Goal: Obtain resource: Obtain resource

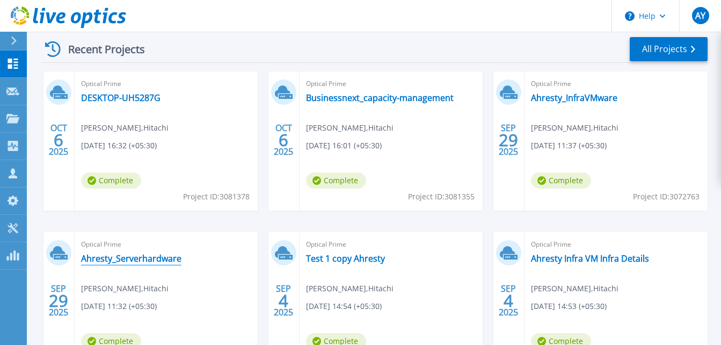
scroll to position [161, 0]
drag, startPoint x: 602, startPoint y: 99, endPoint x: 585, endPoint y: 100, distance: 16.7
click at [585, 100] on link "Ahresty_InfraVMware" at bounding box center [574, 98] width 86 height 11
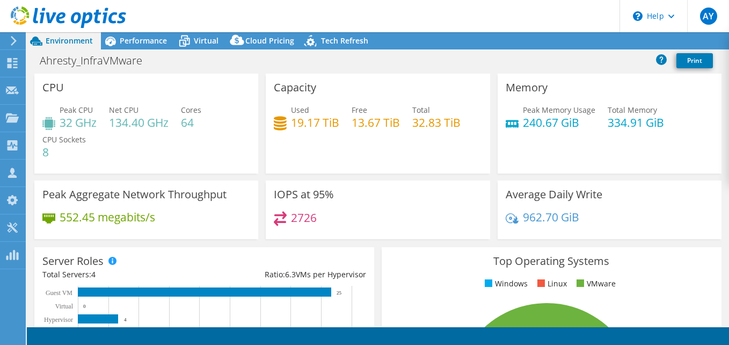
select select "USD"
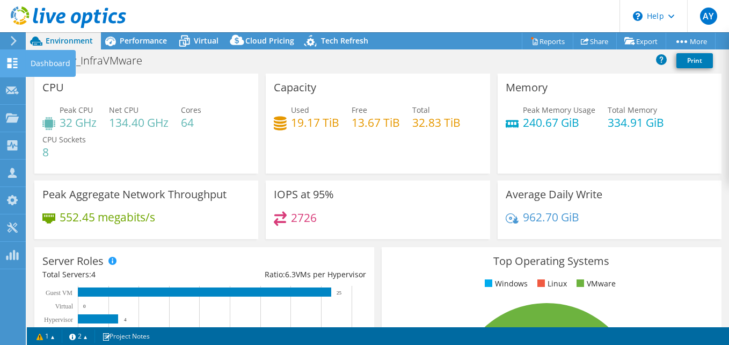
click at [44, 70] on div "Dashboard" at bounding box center [50, 63] width 50 height 27
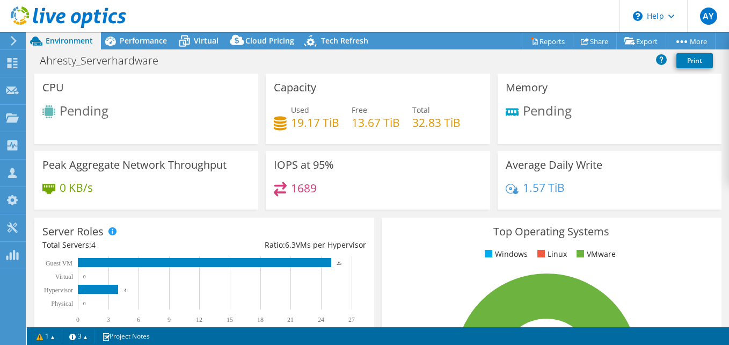
select select "USD"
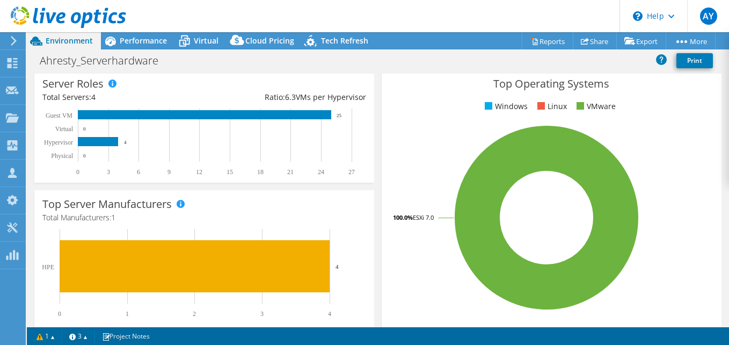
scroll to position [147, 0]
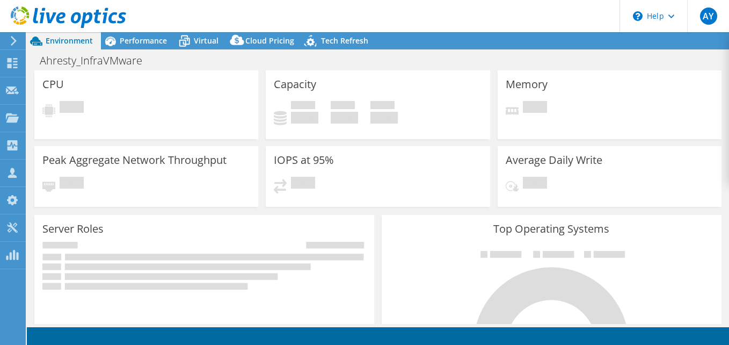
select select "USD"
click at [120, 59] on h1 "Ahresty_InfraVMware" at bounding box center [97, 61] width 124 height 12
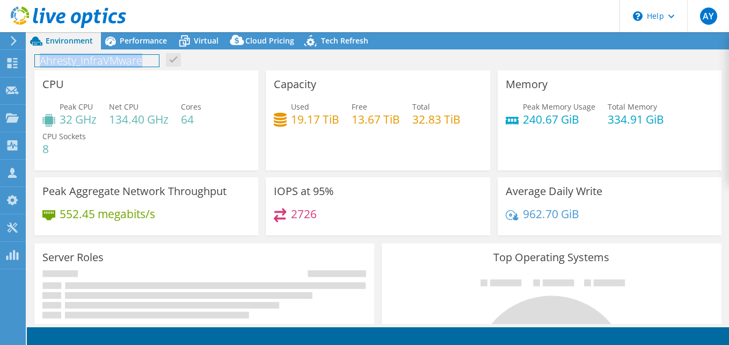
click at [120, 59] on h1 "Ahresty_InfraVMware" at bounding box center [97, 61] width 124 height 12
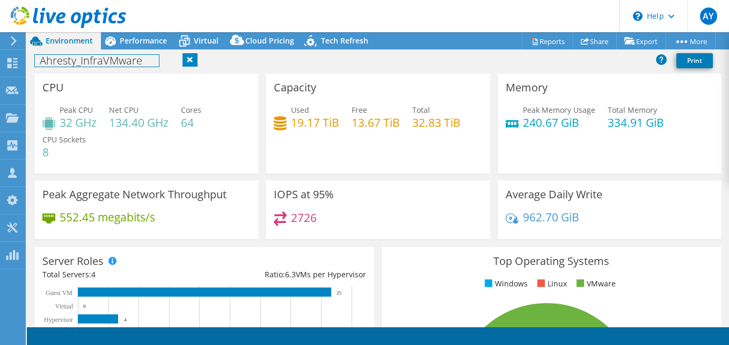
click at [146, 63] on h1 "Ahresty_InfraVMware" at bounding box center [97, 61] width 124 height 12
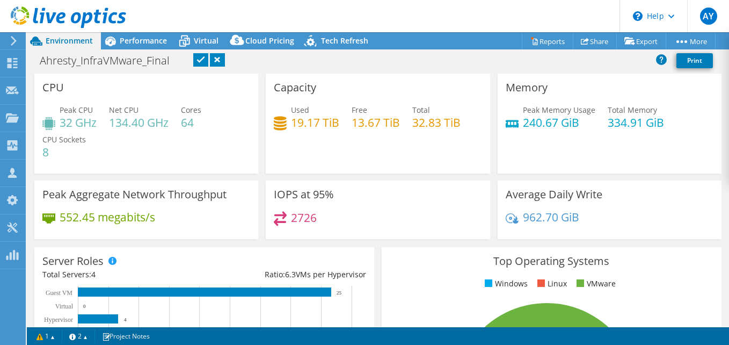
click at [197, 59] on link at bounding box center [200, 59] width 15 height 13
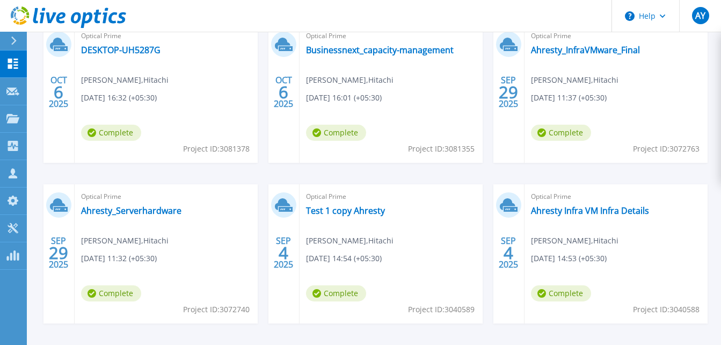
scroll to position [233, 0]
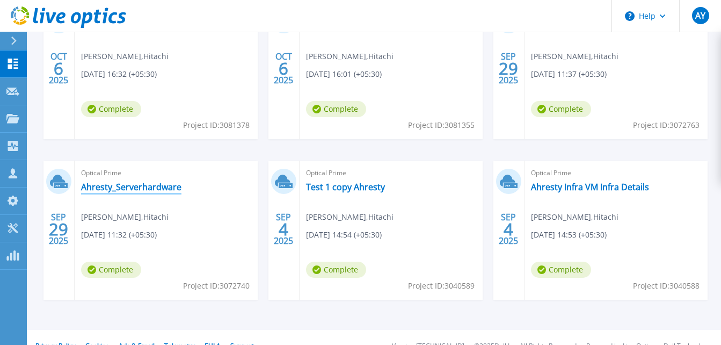
click at [166, 187] on link "Ahresty_Serverhardware" at bounding box center [131, 187] width 100 height 11
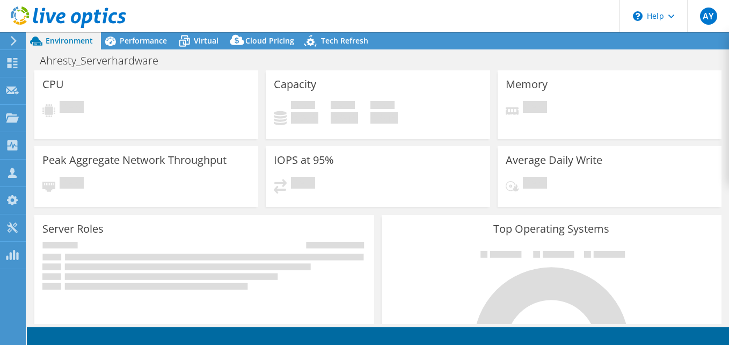
select select "USD"
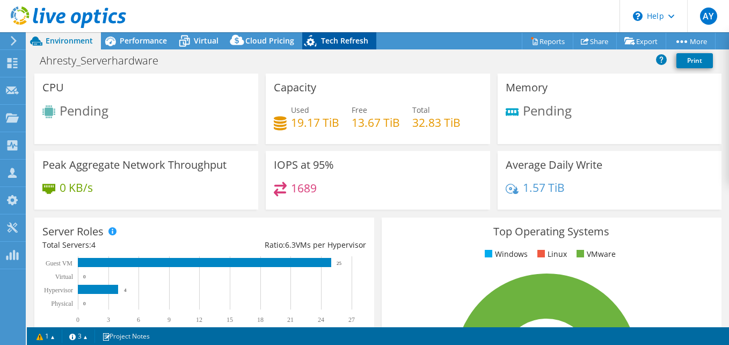
click at [310, 40] on icon at bounding box center [311, 41] width 12 height 12
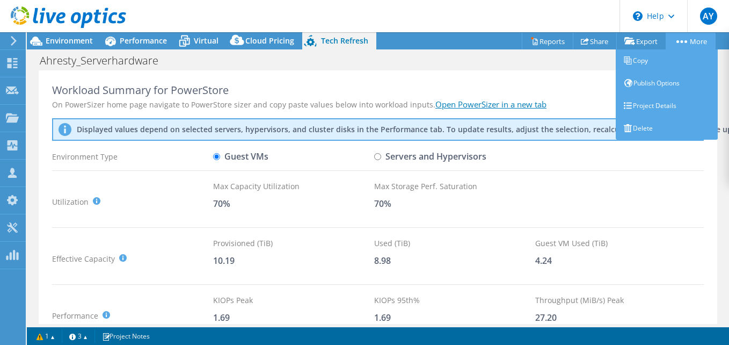
click at [684, 44] on link "More" at bounding box center [691, 41] width 50 height 17
click at [648, 132] on link "Delete" at bounding box center [667, 128] width 102 height 23
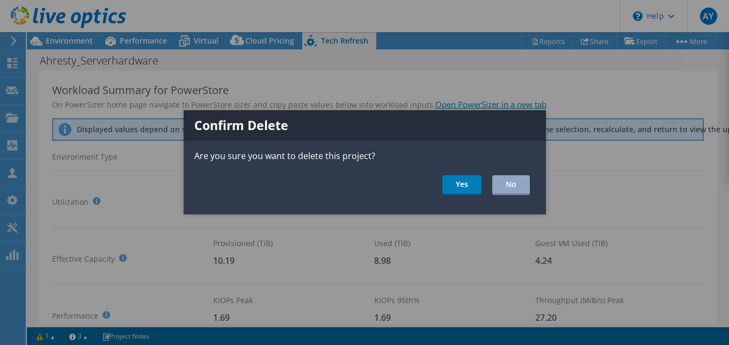
click at [509, 83] on div at bounding box center [364, 172] width 729 height 345
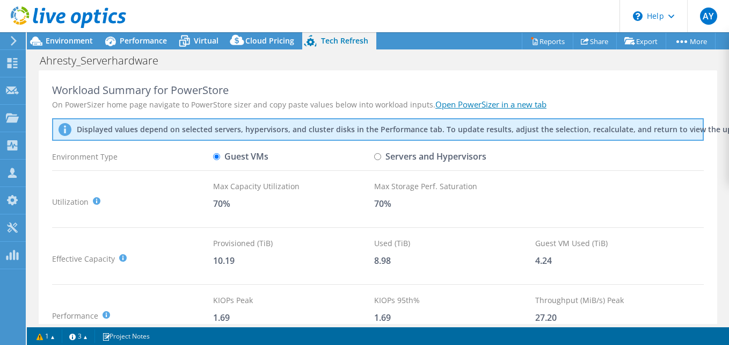
scroll to position [2, 0]
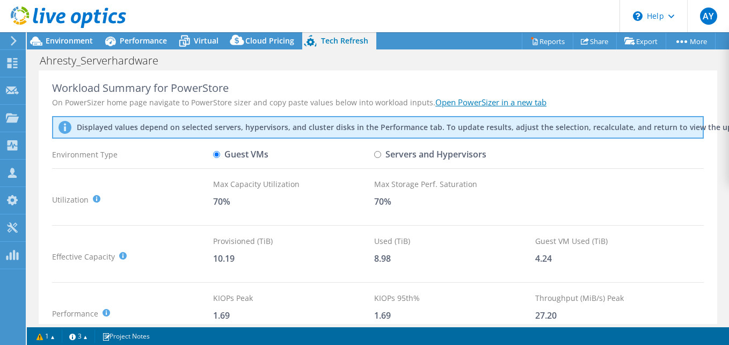
click at [67, 32] on div at bounding box center [63, 18] width 126 height 36
click at [67, 37] on span "Environment" at bounding box center [69, 40] width 47 height 10
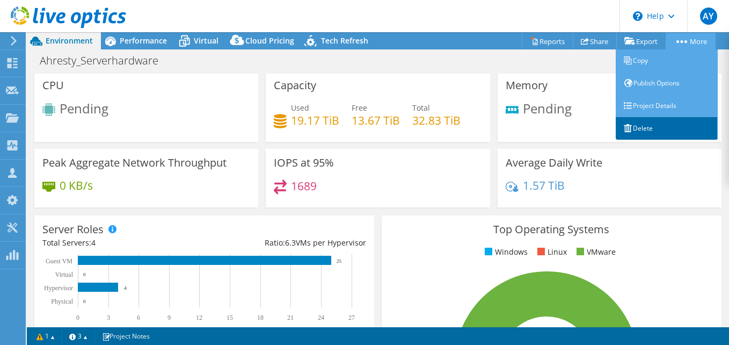
click at [647, 128] on link "Delete" at bounding box center [667, 128] width 102 height 23
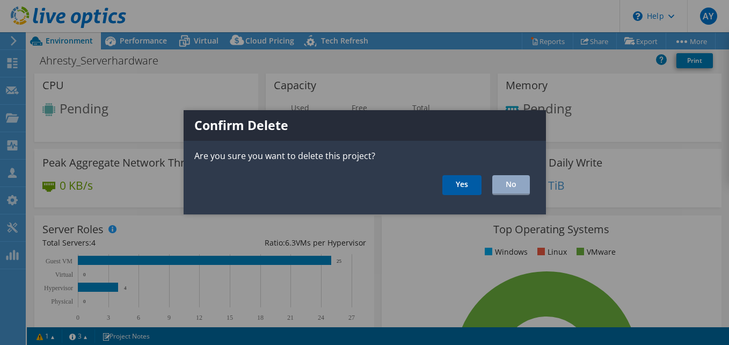
click at [461, 190] on link "Yes" at bounding box center [462, 185] width 39 height 20
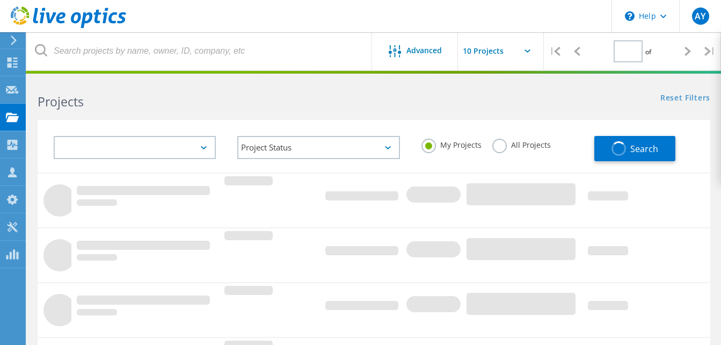
type input "1"
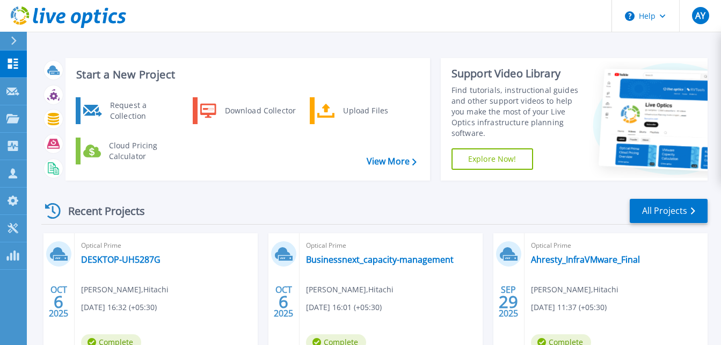
scroll to position [84, 0]
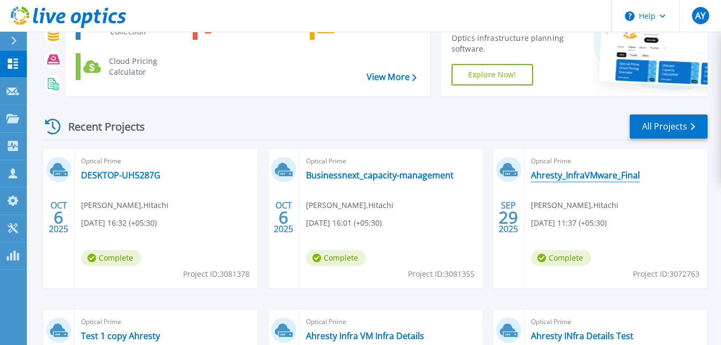
click at [576, 178] on link "Ahresty_InfraVMware_Final" at bounding box center [585, 175] width 109 height 11
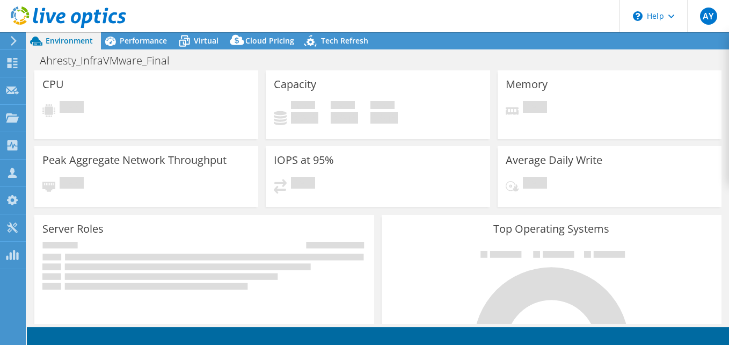
select select "USD"
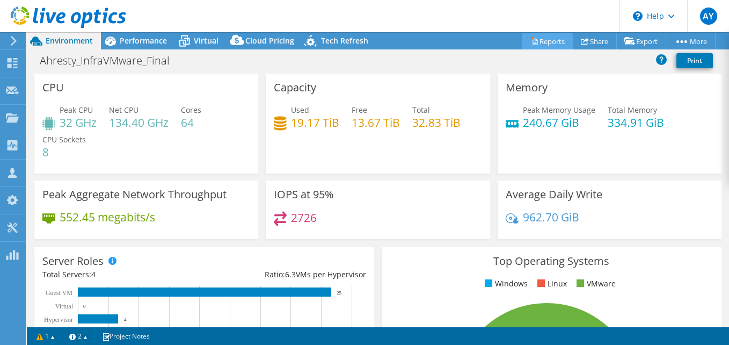
click at [545, 44] on link "Reports" at bounding box center [548, 41] width 52 height 17
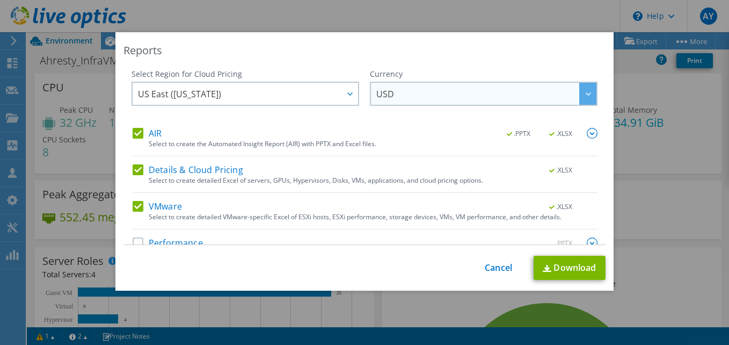
click at [423, 97] on span "USD" at bounding box center [486, 94] width 220 height 22
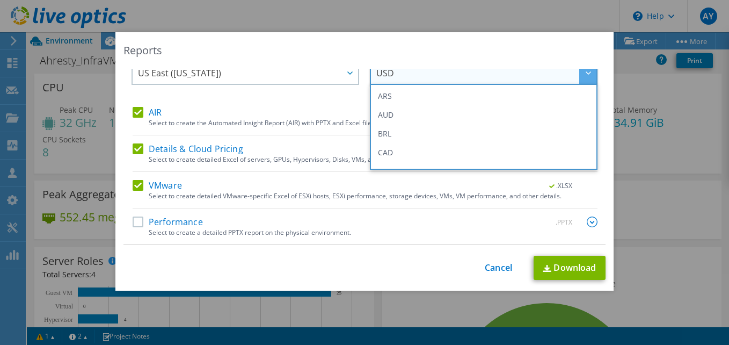
click at [379, 47] on div "Reports" at bounding box center [365, 50] width 482 height 15
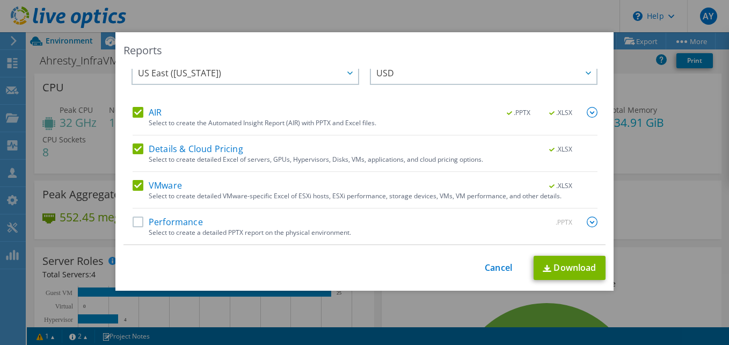
click at [133, 221] on label "Performance" at bounding box center [168, 221] width 70 height 11
click at [0, 0] on input "Performance" at bounding box center [0, 0] width 0 height 0
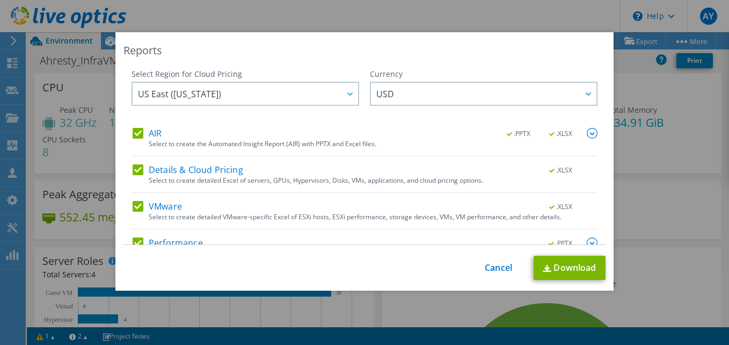
scroll to position [21, 0]
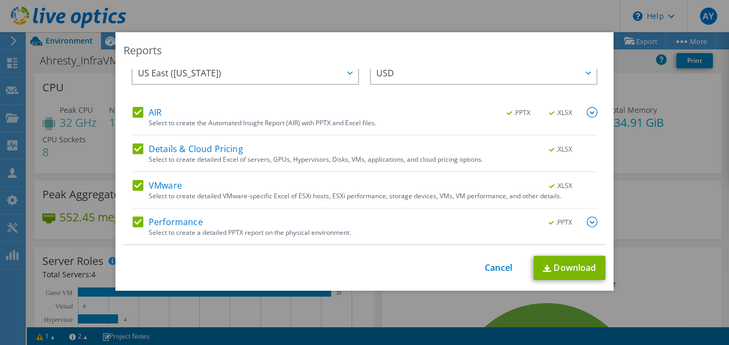
click at [587, 226] on img at bounding box center [592, 221] width 11 height 11
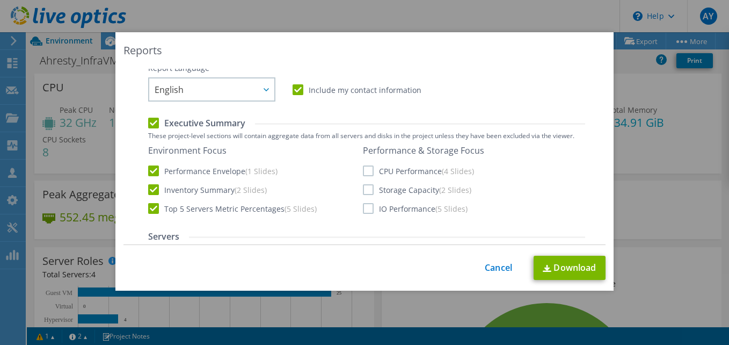
scroll to position [208, 0]
click at [363, 172] on label "CPU Performance (4 Slides)" at bounding box center [418, 170] width 111 height 11
click at [0, 0] on input "CPU Performance (4 Slides)" at bounding box center [0, 0] width 0 height 0
click at [363, 192] on label "Storage Capacity (2 Slides)" at bounding box center [417, 189] width 108 height 11
click at [0, 0] on input "Storage Capacity (2 Slides)" at bounding box center [0, 0] width 0 height 0
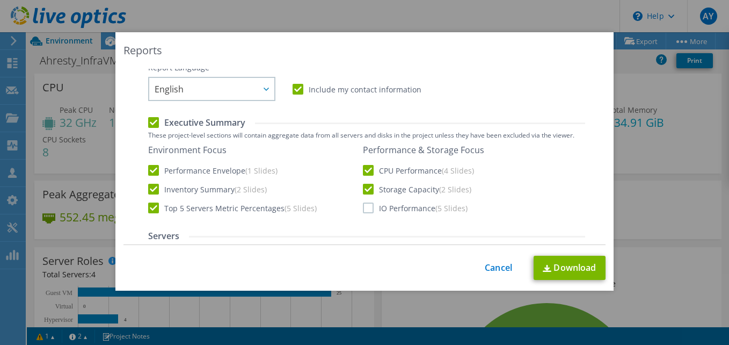
click at [364, 206] on label "IO Performance (5 Slides)" at bounding box center [415, 207] width 105 height 11
click at [0, 0] on input "IO Performance (5 Slides)" at bounding box center [0, 0] width 0 height 0
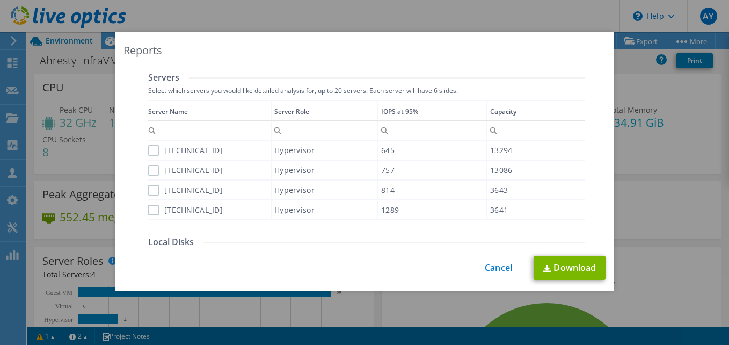
scroll to position [367, 0]
click at [149, 151] on label "[TECHNICAL_ID]" at bounding box center [185, 149] width 75 height 11
click at [0, 0] on input "[TECHNICAL_ID]" at bounding box center [0, 0] width 0 height 0
click at [150, 169] on label "[TECHNICAL_ID]" at bounding box center [185, 169] width 75 height 11
click at [0, 0] on input "[TECHNICAL_ID]" at bounding box center [0, 0] width 0 height 0
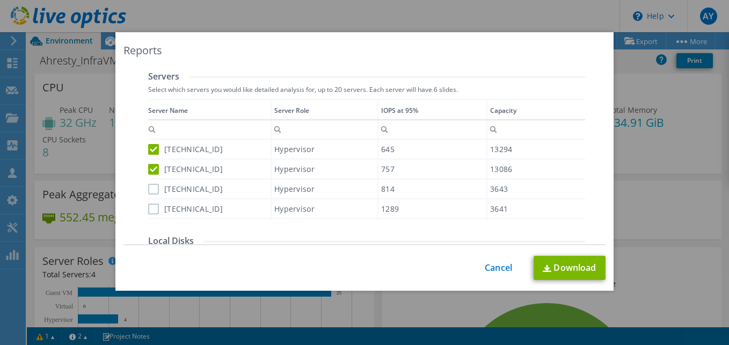
click at [149, 190] on label "[TECHNICAL_ID]" at bounding box center [185, 189] width 75 height 11
click at [0, 0] on input "[TECHNICAL_ID]" at bounding box center [0, 0] width 0 height 0
click at [152, 216] on div "[TECHNICAL_ID]" at bounding box center [209, 208] width 122 height 19
click at [149, 209] on label "[TECHNICAL_ID]" at bounding box center [185, 209] width 75 height 11
click at [0, 0] on input "[TECHNICAL_ID]" at bounding box center [0, 0] width 0 height 0
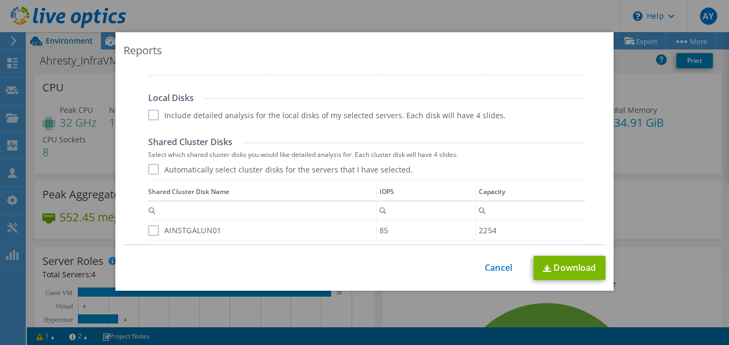
scroll to position [511, 0]
click at [150, 112] on label "Include detailed analysis for the local disks of my selected servers. Each disk…" at bounding box center [327, 114] width 358 height 11
click at [0, 0] on input "Include detailed analysis for the local disks of my selected servers. Each disk…" at bounding box center [0, 0] width 0 height 0
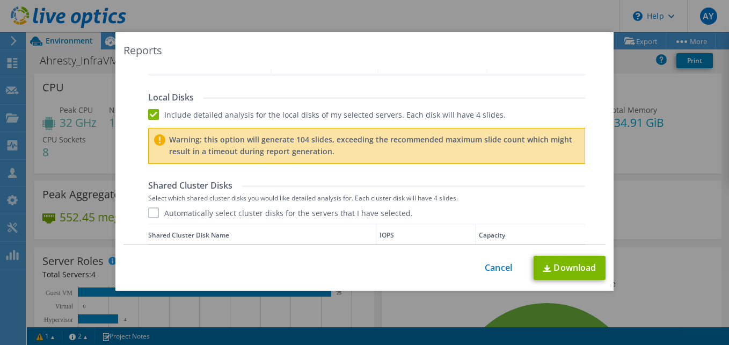
click at [149, 213] on label "Automatically select cluster disks for the servers that I have selected." at bounding box center [280, 212] width 265 height 11
click at [0, 0] on input "Automatically select cluster disks for the servers that I have selected." at bounding box center [0, 0] width 0 height 0
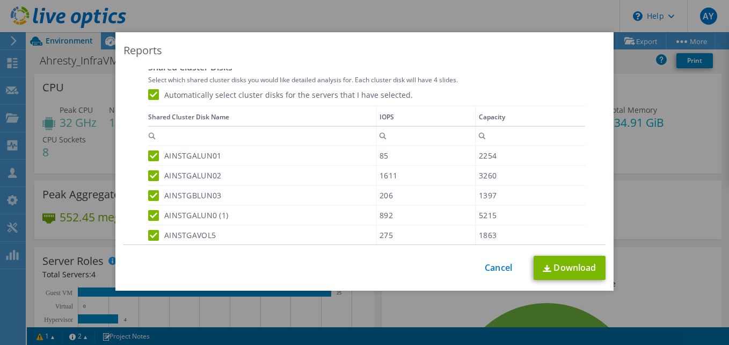
scroll to position [748, 0]
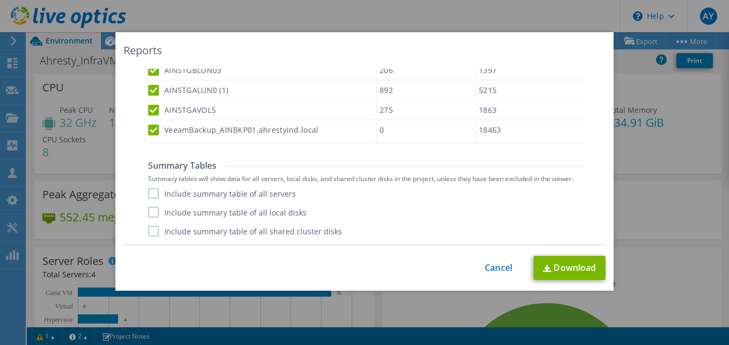
click at [151, 191] on label "Include summary table of all servers" at bounding box center [222, 193] width 148 height 11
click at [0, 0] on input "Include summary table of all servers" at bounding box center [0, 0] width 0 height 0
click at [148, 212] on label "Include summary table of all local disks" at bounding box center [227, 212] width 158 height 11
click at [0, 0] on input "Include summary table of all local disks" at bounding box center [0, 0] width 0 height 0
click at [148, 230] on label "Include summary table of all shared cluster disks" at bounding box center [245, 231] width 194 height 11
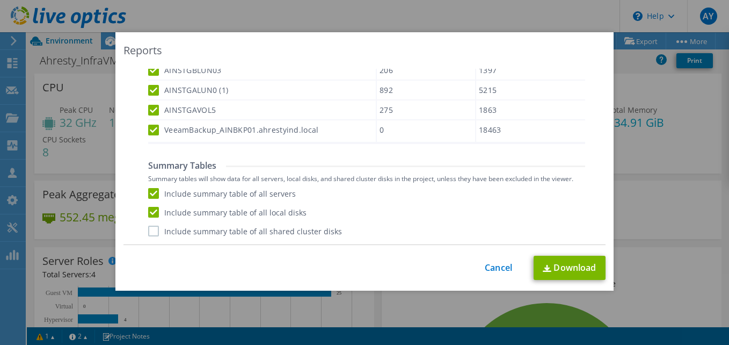
click at [0, 0] on input "Include summary table of all shared cluster disks" at bounding box center [0, 0] width 0 height 0
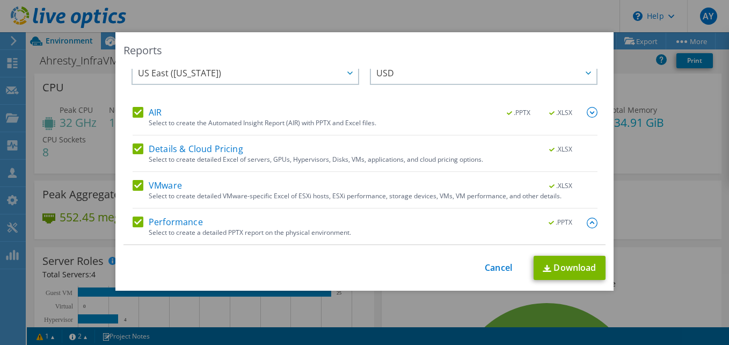
scroll to position [0, 0]
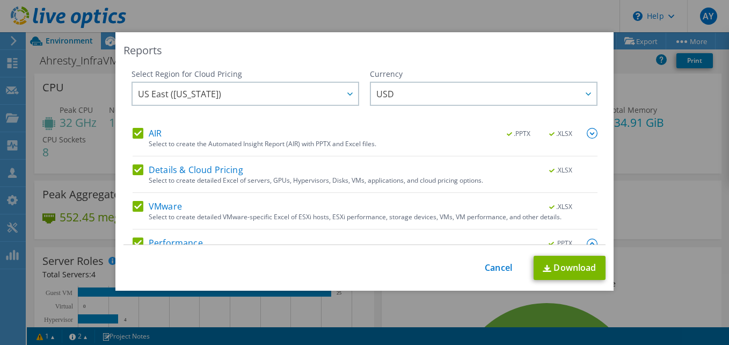
click at [587, 132] on img at bounding box center [592, 133] width 11 height 11
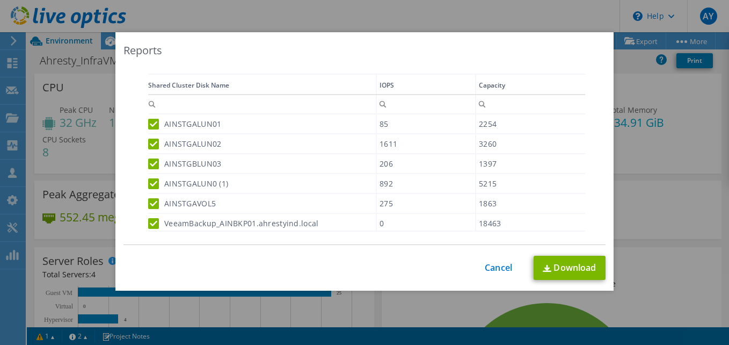
scroll to position [774, 0]
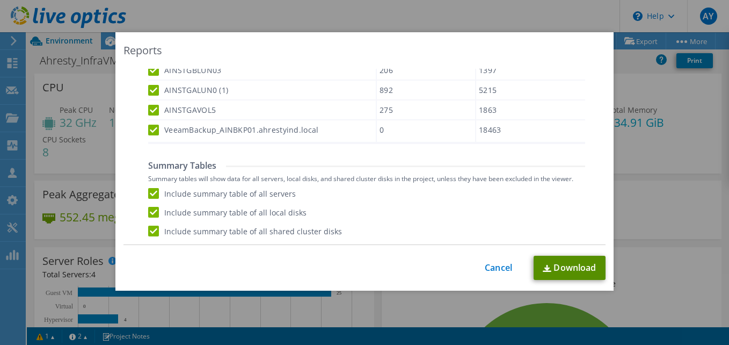
click at [542, 264] on link "Download" at bounding box center [570, 268] width 72 height 24
click at [494, 266] on link "Cancel" at bounding box center [498, 268] width 27 height 10
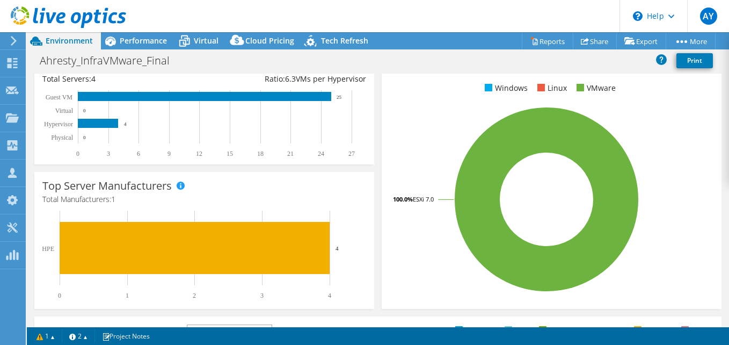
scroll to position [0, 0]
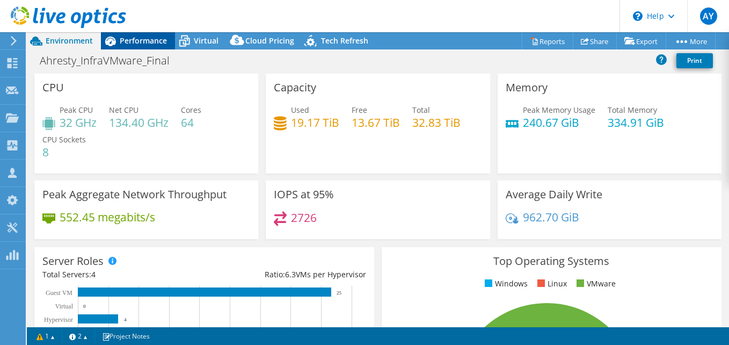
click at [127, 41] on span "Performance" at bounding box center [143, 40] width 47 height 10
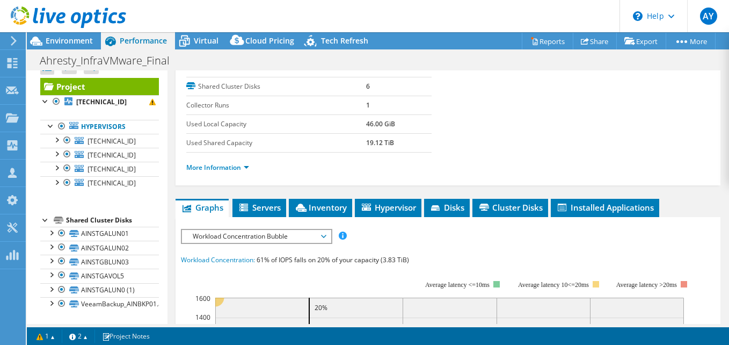
scroll to position [163, 0]
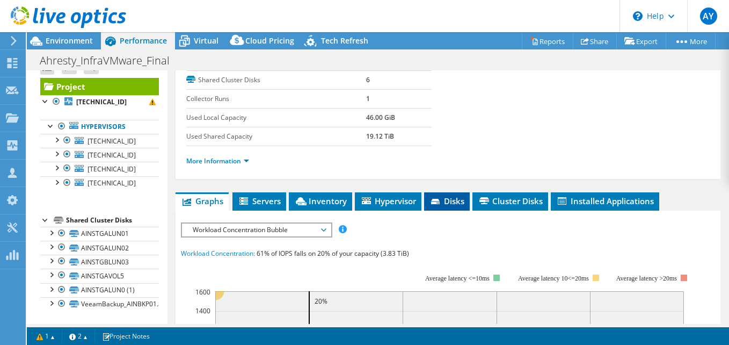
click at [441, 208] on li "Disks" at bounding box center [447, 201] width 46 height 18
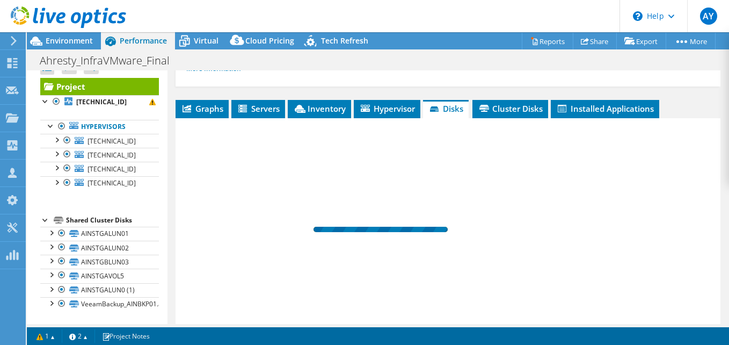
scroll to position [256, 0]
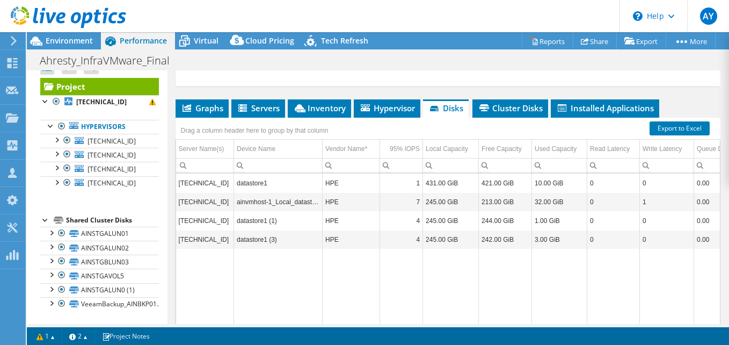
click at [81, 33] on div at bounding box center [63, 18] width 126 height 36
click at [76, 39] on span "Environment" at bounding box center [69, 40] width 47 height 10
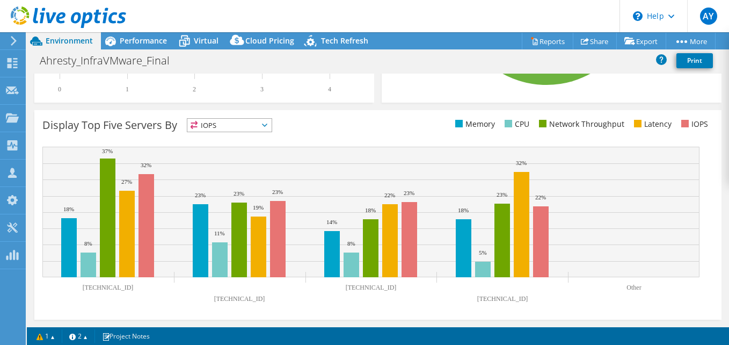
scroll to position [401, 0]
click at [241, 131] on span "IOPS" at bounding box center [229, 125] width 84 height 13
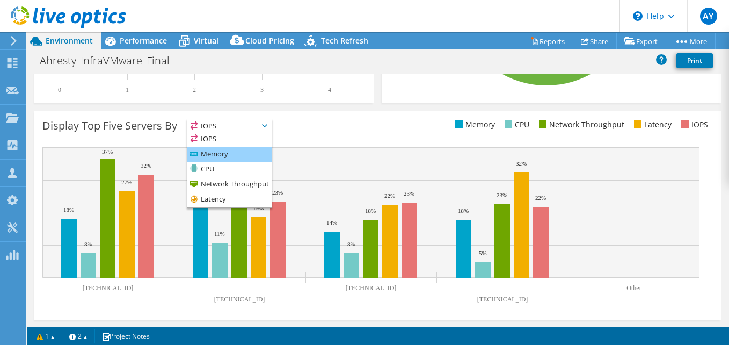
click at [224, 155] on li "Memory" at bounding box center [229, 154] width 84 height 15
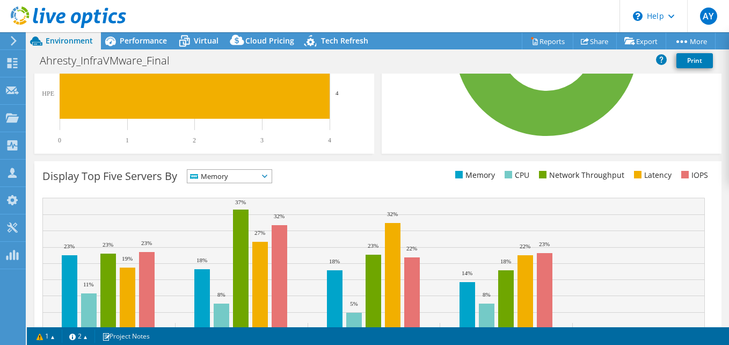
scroll to position [351, 0]
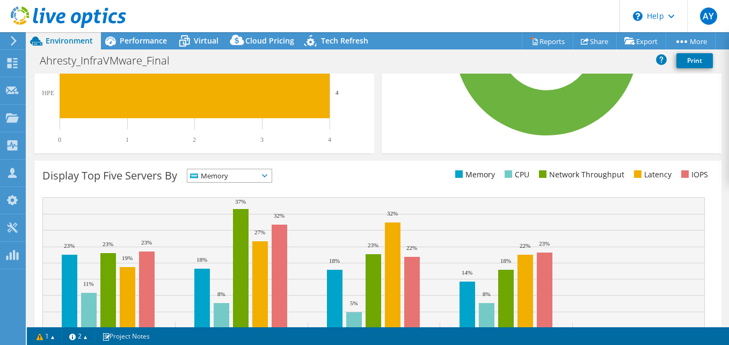
click at [247, 180] on span "Memory" at bounding box center [222, 175] width 71 height 13
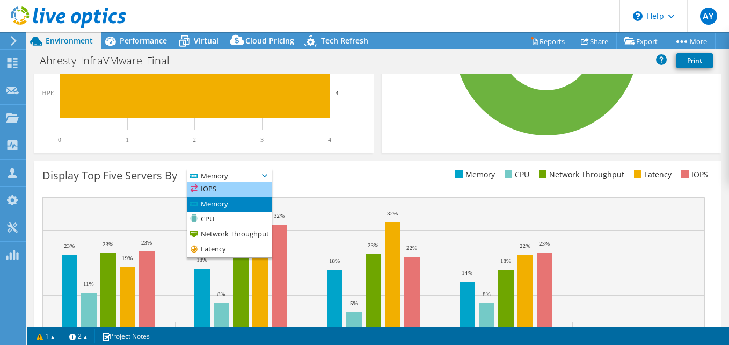
click at [220, 193] on li "IOPS" at bounding box center [229, 189] width 84 height 15
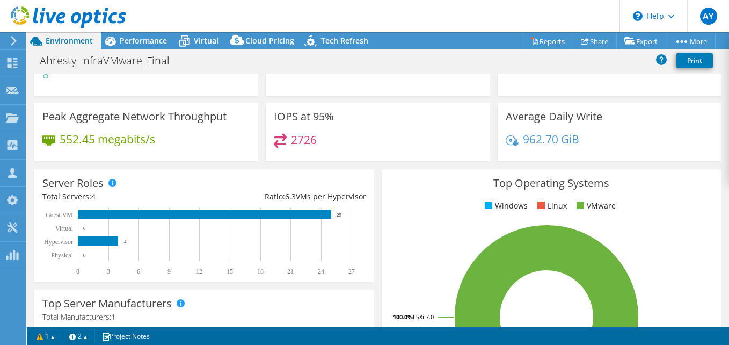
scroll to position [0, 0]
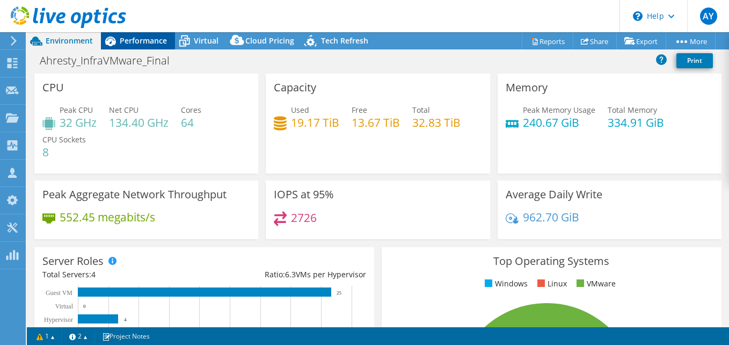
click at [125, 44] on span "Performance" at bounding box center [143, 40] width 47 height 10
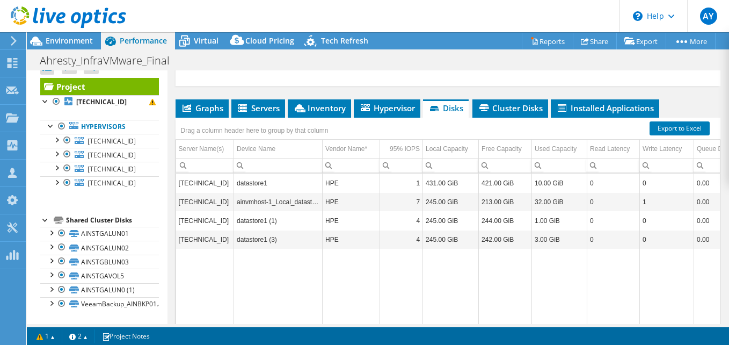
click at [47, 217] on div at bounding box center [45, 219] width 11 height 11
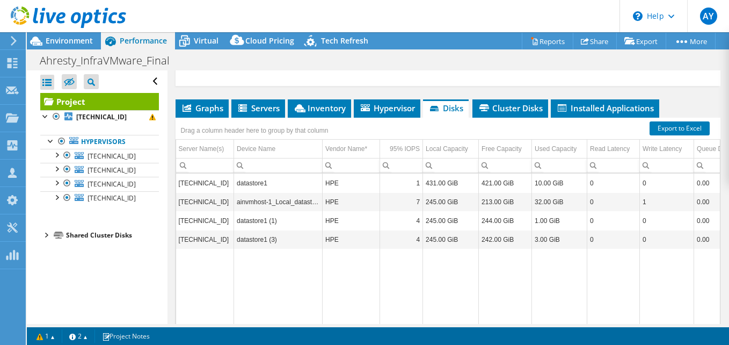
click at [44, 234] on div at bounding box center [45, 234] width 11 height 11
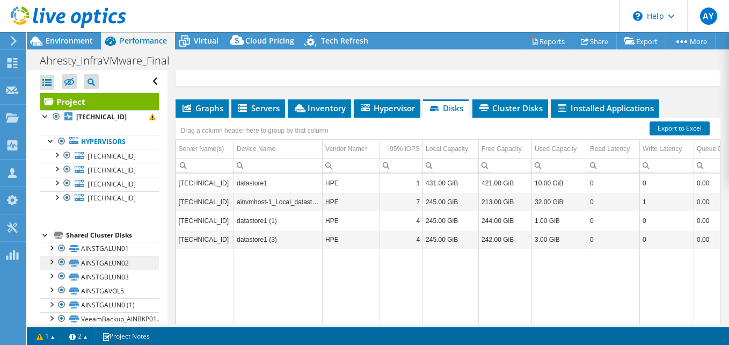
scroll to position [15, 0]
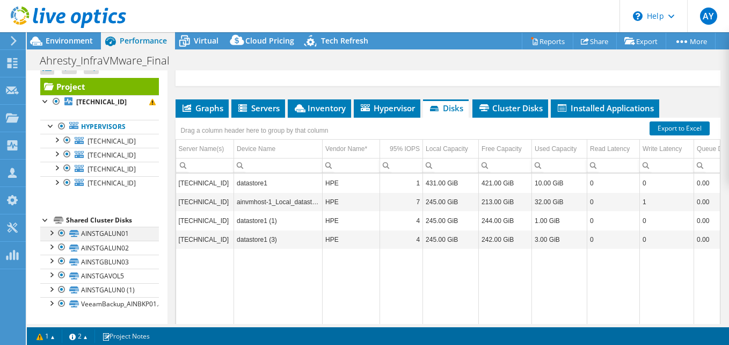
click at [50, 234] on div at bounding box center [51, 232] width 11 height 11
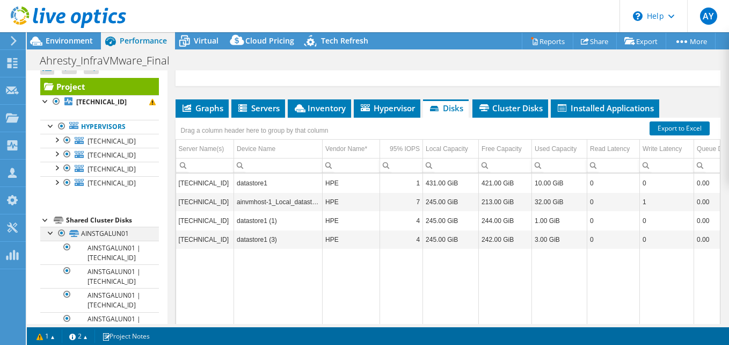
click at [50, 234] on div at bounding box center [51, 232] width 11 height 11
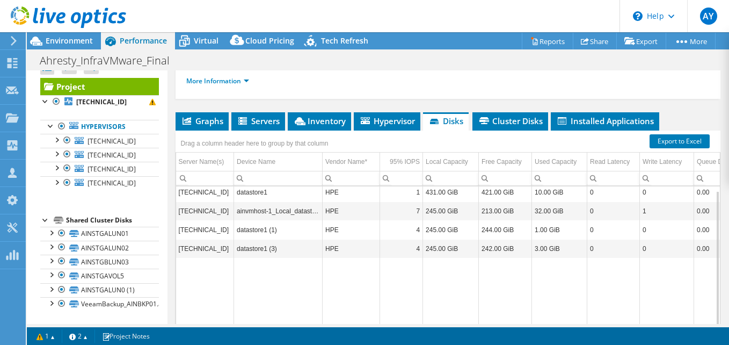
scroll to position [4, 0]
click at [388, 129] on li "Hypervisor" at bounding box center [387, 121] width 67 height 18
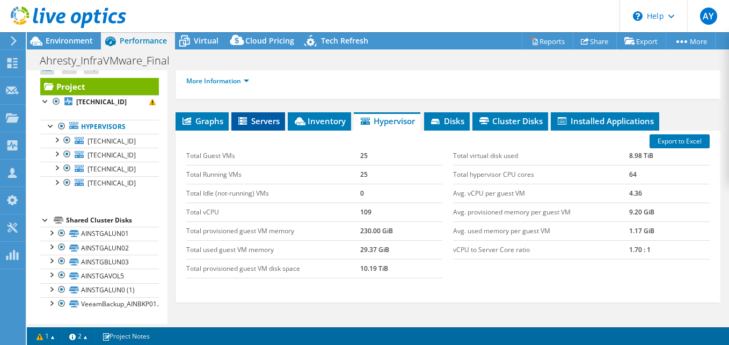
click at [262, 122] on span "Servers" at bounding box center [258, 120] width 43 height 11
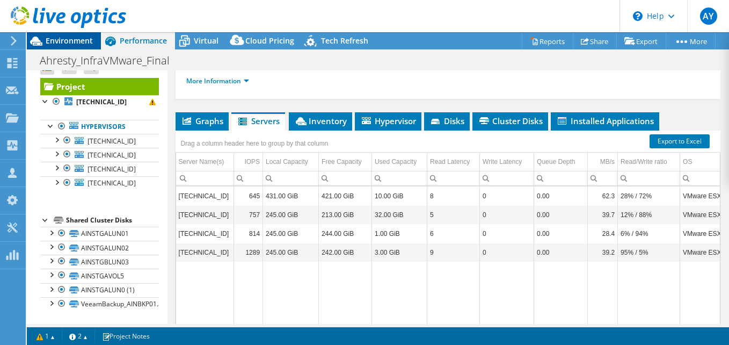
click at [87, 38] on span "Environment" at bounding box center [69, 40] width 47 height 10
